Goal: Information Seeking & Learning: Learn about a topic

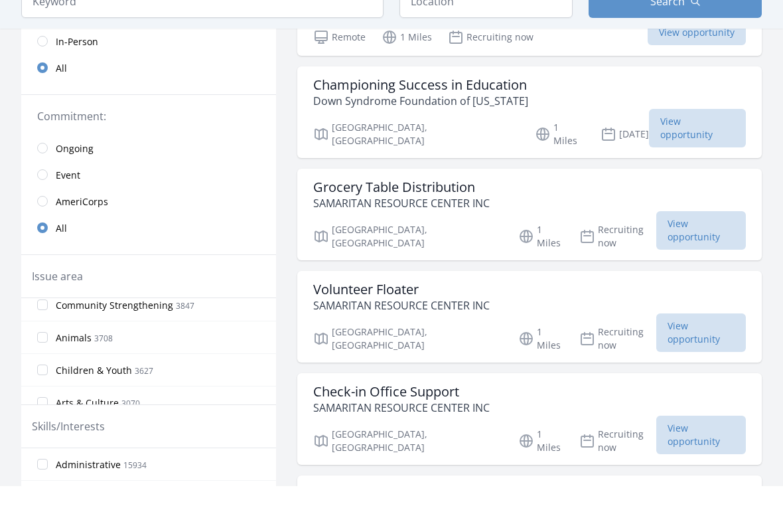
scroll to position [109, 0]
click at [41, 357] on input "Animals 3708" at bounding box center [42, 362] width 11 height 11
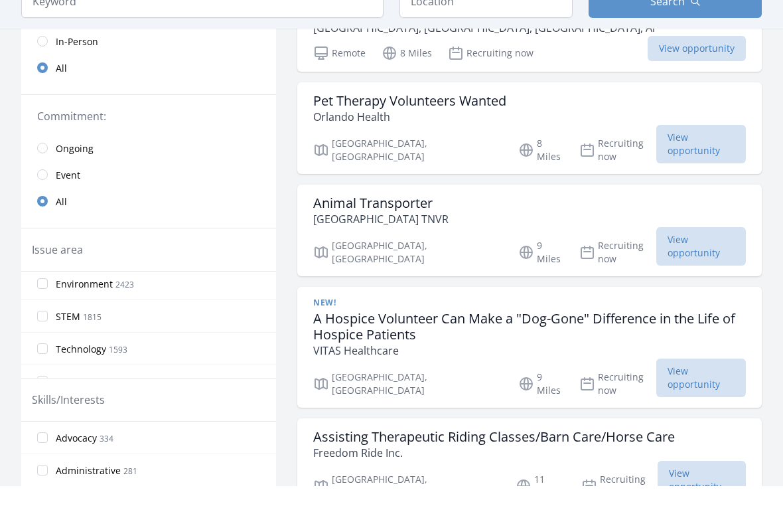
scroll to position [296, 0]
click at [44, 305] on input "Environment 2423" at bounding box center [42, 310] width 11 height 11
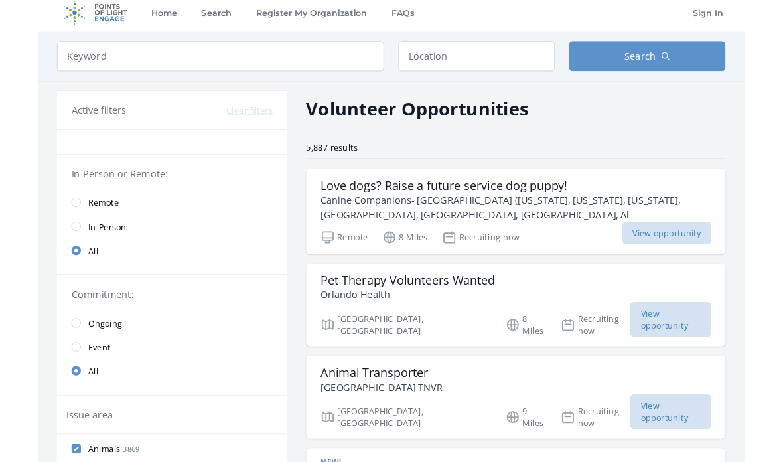
scroll to position [0, 0]
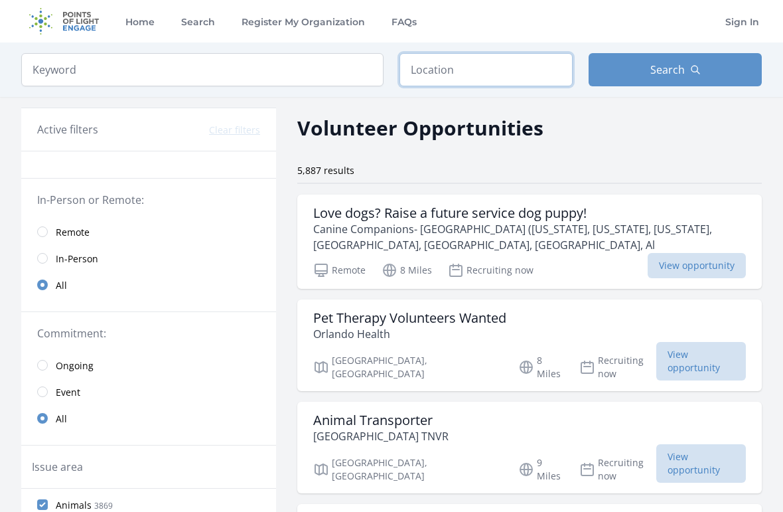
click at [515, 69] on input "text" at bounding box center [486, 69] width 173 height 33
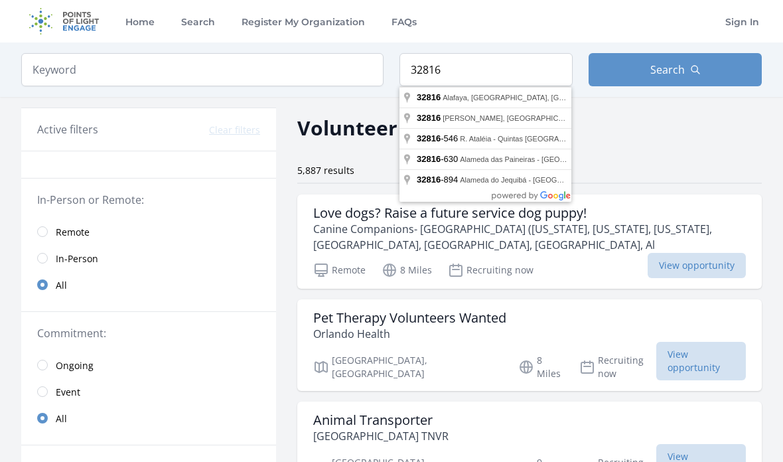
type input "Alafaya, FL 32816, [GEOGRAPHIC_DATA]"
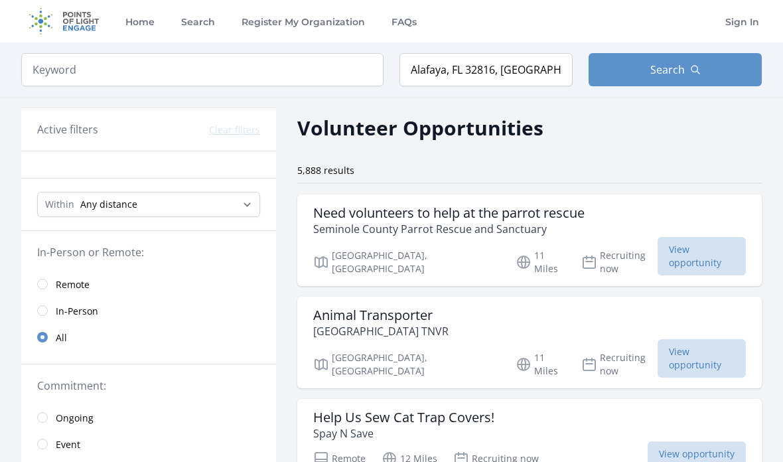
click at [692, 80] on button "Search" at bounding box center [675, 69] width 173 height 33
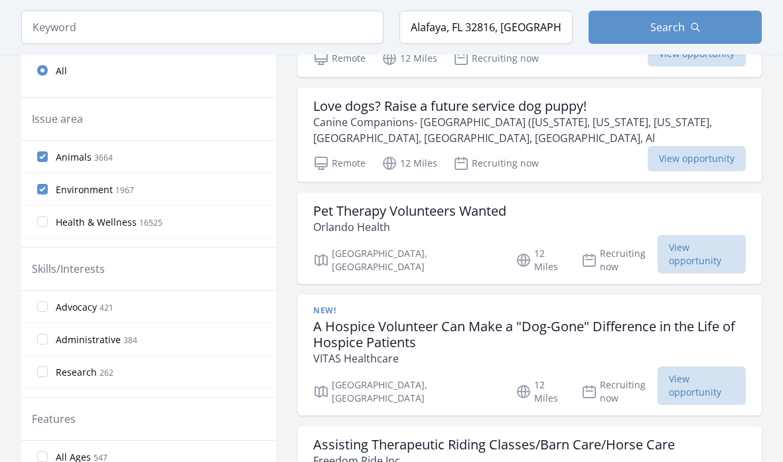
scroll to position [401, 0]
click at [707, 234] on span "View opportunity" at bounding box center [702, 253] width 88 height 39
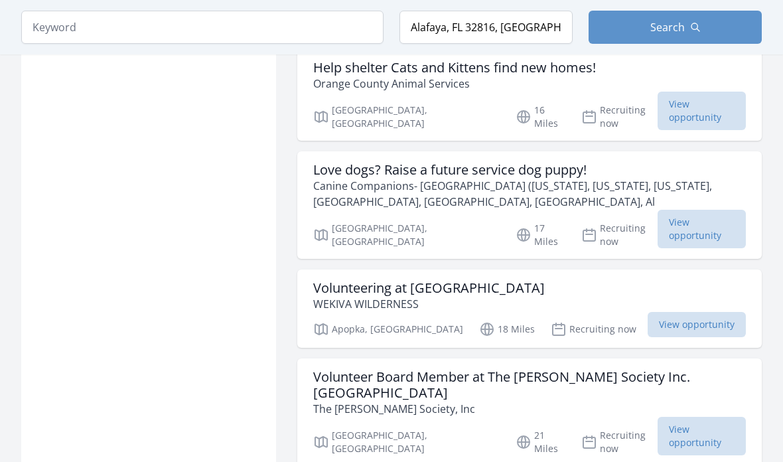
scroll to position [1191, 0]
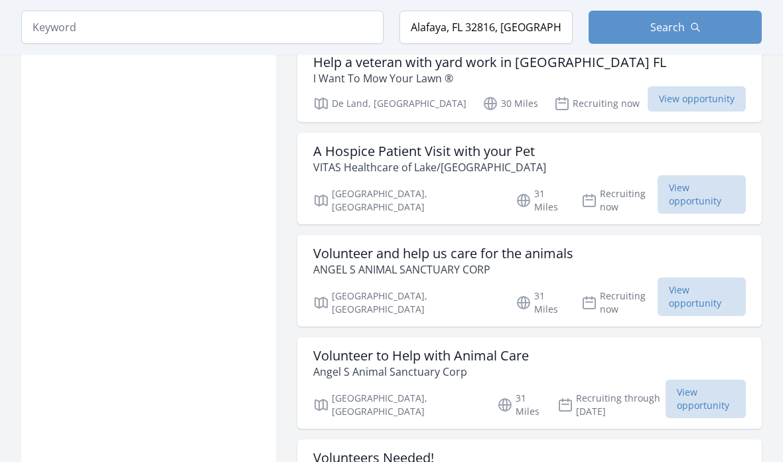
scroll to position [2311, 0]
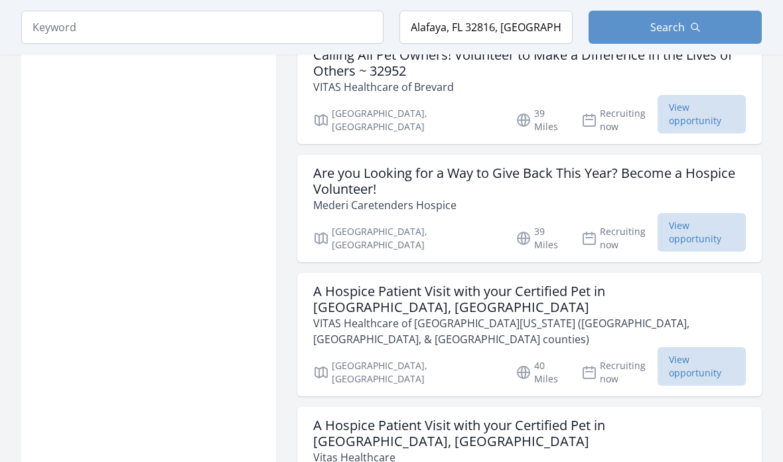
scroll to position [3013, 0]
